Goal: Task Accomplishment & Management: Use online tool/utility

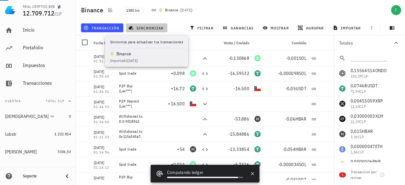
click at [156, 25] on span "sincronizar" at bounding box center [147, 27] width 34 height 5
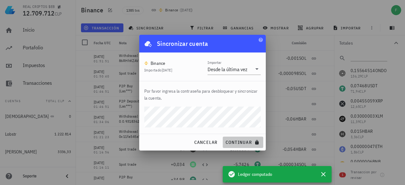
click at [234, 140] on span "continuar" at bounding box center [242, 143] width 35 height 6
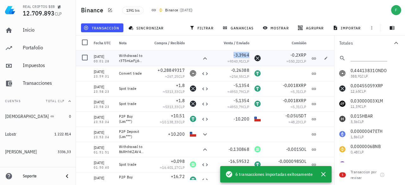
click at [241, 56] on span "-3,3964" at bounding box center [242, 55] width 16 height 6
click at [226, 56] on icon "button" at bounding box center [225, 55] width 4 height 4
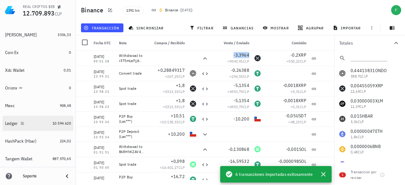
scroll to position [127, 0]
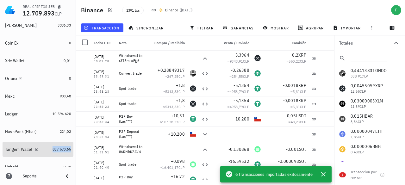
click at [53, 149] on span "887.570,65" at bounding box center [62, 149] width 18 height 5
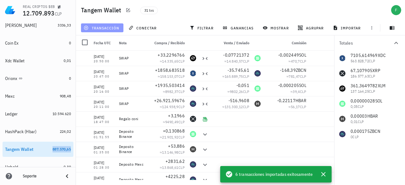
click at [114, 27] on span "transacción" at bounding box center [102, 27] width 35 height 5
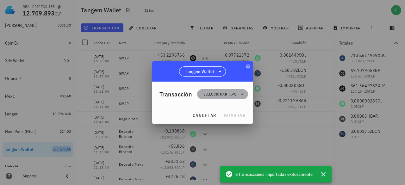
click at [225, 95] on span "Seleccionar tipo" at bounding box center [220, 94] width 33 height 6
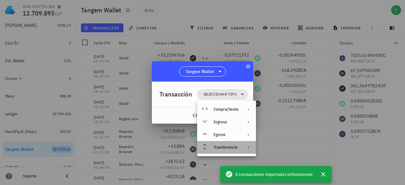
click at [215, 150] on div "Transferencia" at bounding box center [226, 147] width 59 height 13
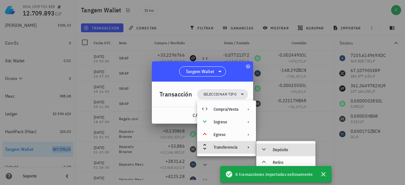
click at [282, 145] on div "Depósito" at bounding box center [285, 150] width 59 height 13
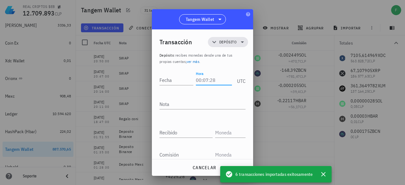
click at [206, 76] on input "Hora" at bounding box center [214, 80] width 36 height 10
type input "00:01:30"
click at [168, 79] on input "Fecha" at bounding box center [177, 80] width 34 height 10
type input "[DATE]"
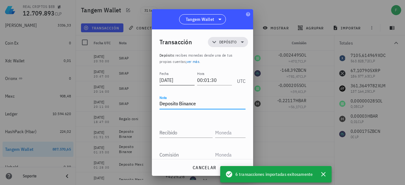
type textarea "Deposito Binance"
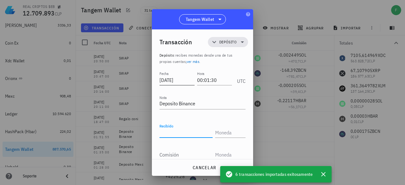
paste input "3,3964"
type input "3,3964"
type input "XRP"
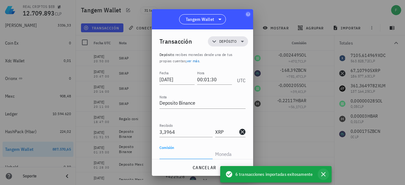
click at [324, 173] on icon "button" at bounding box center [324, 175] width 8 height 8
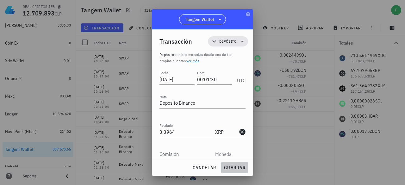
click at [240, 165] on span "guardar" at bounding box center [235, 168] width 22 height 6
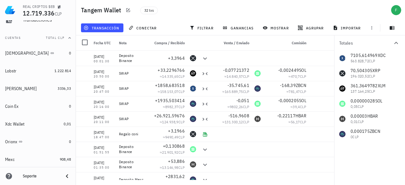
scroll to position [0, 0]
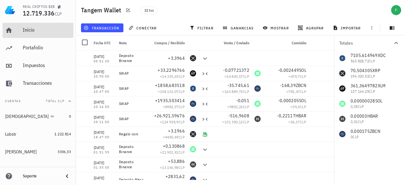
click at [26, 33] on div "Inicio" at bounding box center [47, 30] width 48 height 6
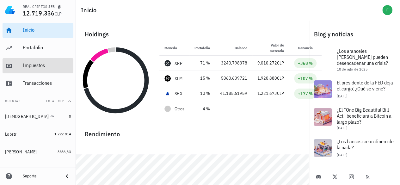
click at [27, 73] on div "Impuestos" at bounding box center [47, 66] width 48 height 14
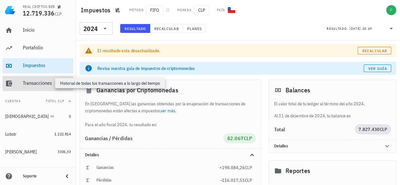
click at [29, 81] on div "Transacciones" at bounding box center [47, 83] width 48 height 6
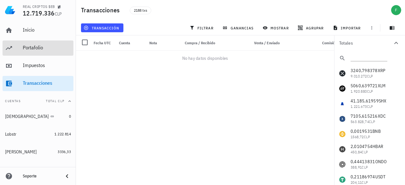
click at [33, 42] on div "Portafolio" at bounding box center [47, 48] width 48 height 14
